Goal: Find specific fact: Find contact information

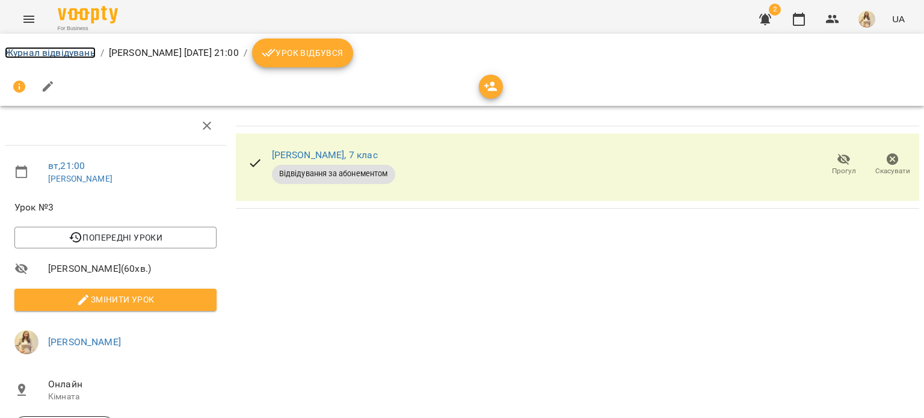
click at [67, 52] on link "Журнал відвідувань" at bounding box center [50, 52] width 91 height 11
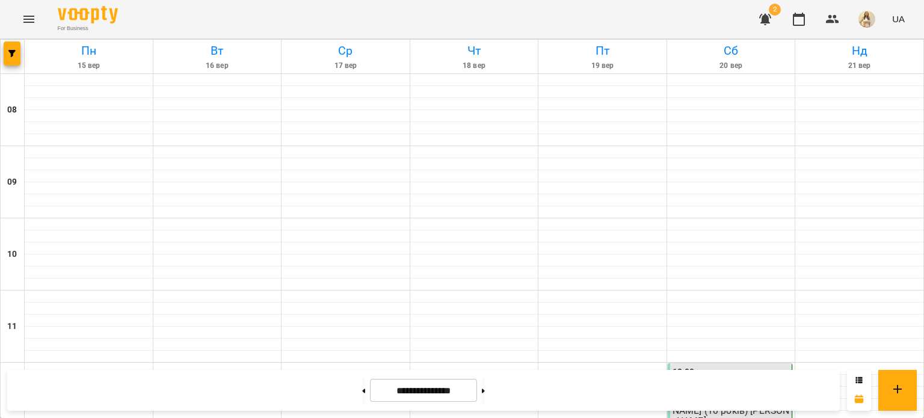
scroll to position [828, 0]
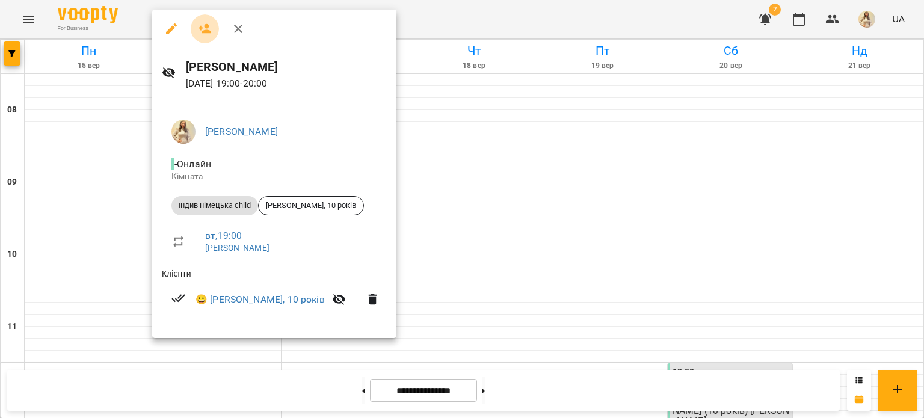
click at [206, 26] on icon "button" at bounding box center [205, 29] width 13 height 10
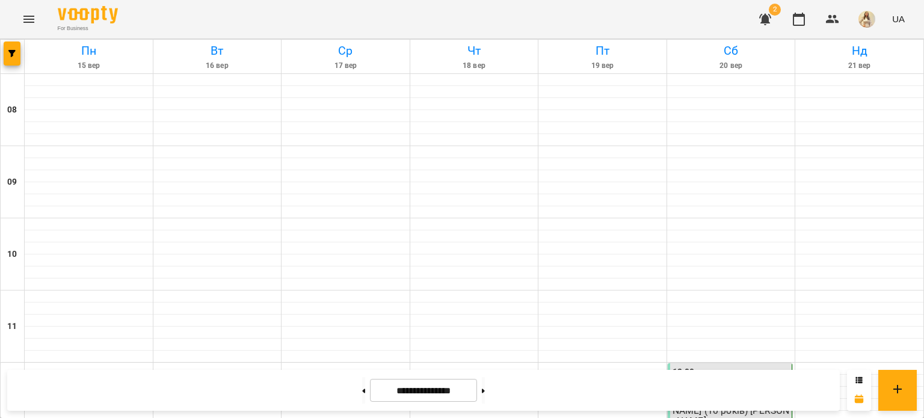
scroll to position [778, 0]
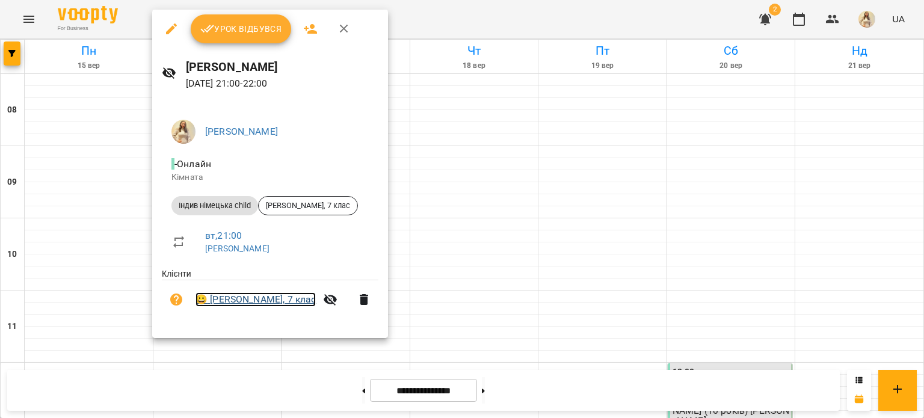
click at [249, 300] on link "😀 [PERSON_NAME], 7 клас" at bounding box center [256, 300] width 120 height 14
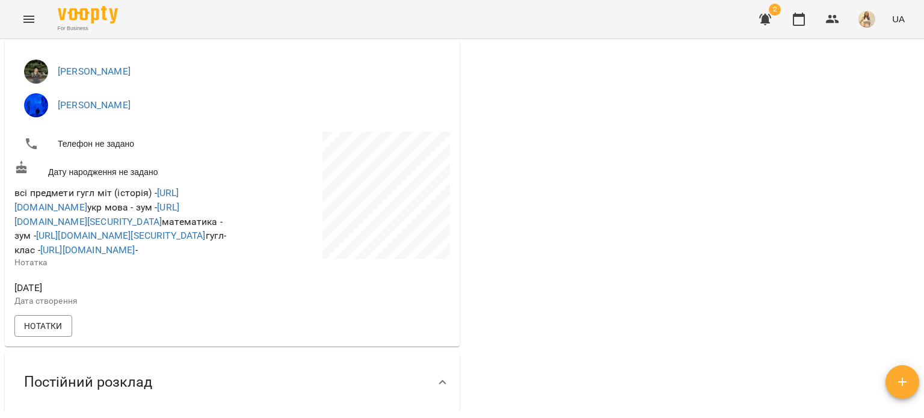
scroll to position [152, 0]
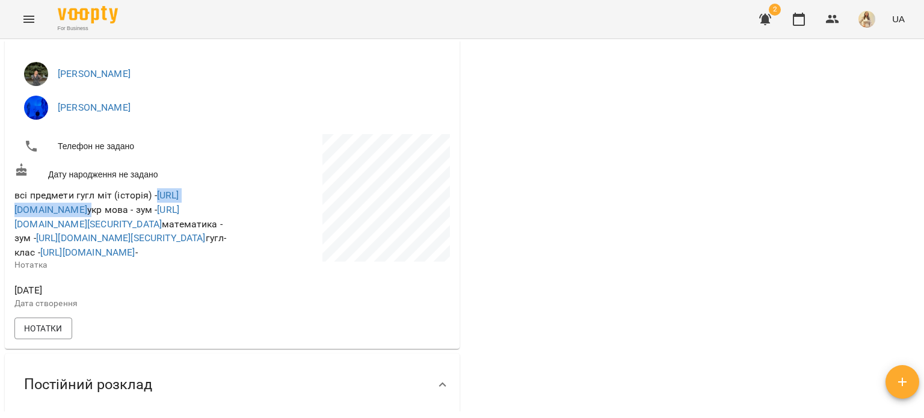
drag, startPoint x: 181, startPoint y: 209, endPoint x: 11, endPoint y: 204, distance: 169.8
click at [11, 204] on div "[PERSON_NAME] [PERSON_NAME] Телефон не задано Дату народження не задано всі пре…" at bounding box center [232, 199] width 455 height 302
copy span "[URL][DOMAIN_NAME]"
